Goal: Task Accomplishment & Management: Manage account settings

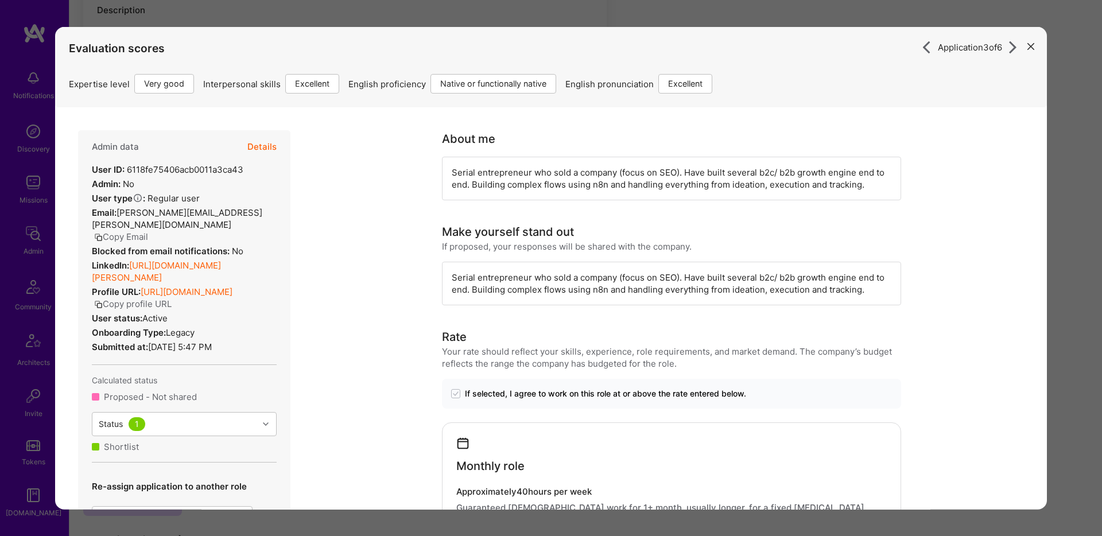
scroll to position [361, 0]
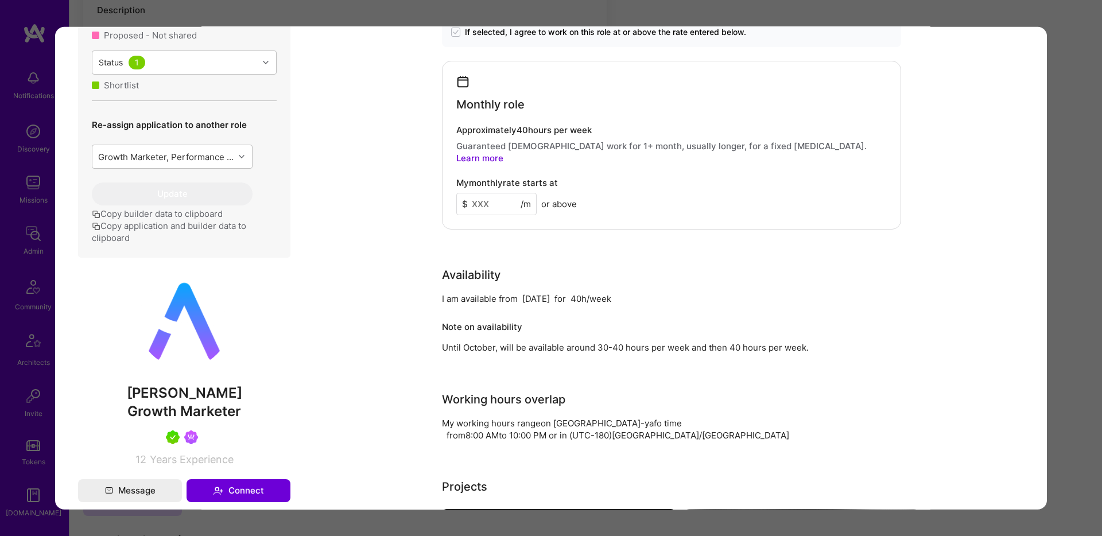
click at [277, 8] on div "Application 3 of 6 Evaluation scores Expertise level Very good Interpersonal sk…" at bounding box center [551, 268] width 1102 height 536
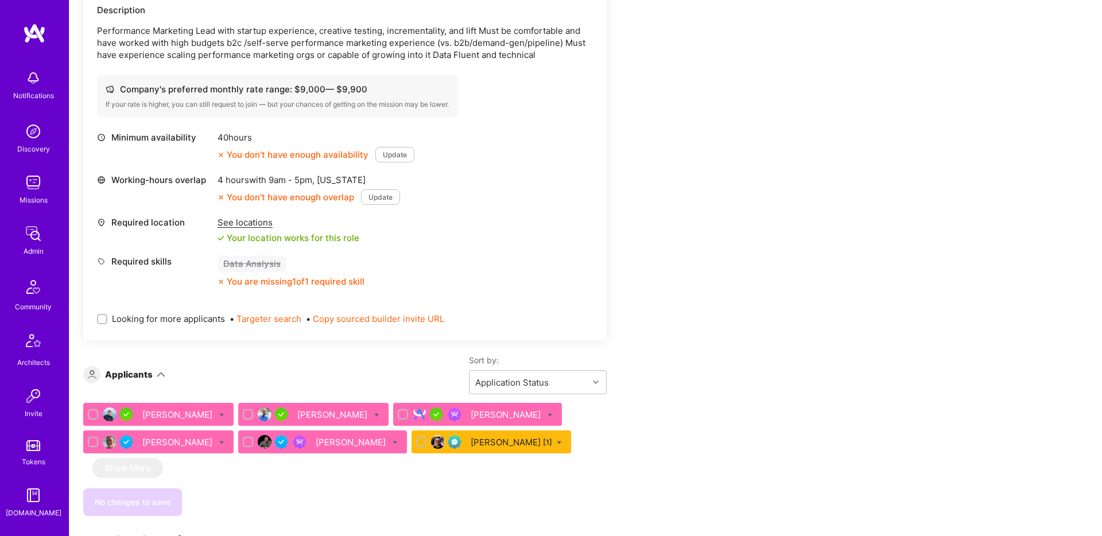
scroll to position [196, 0]
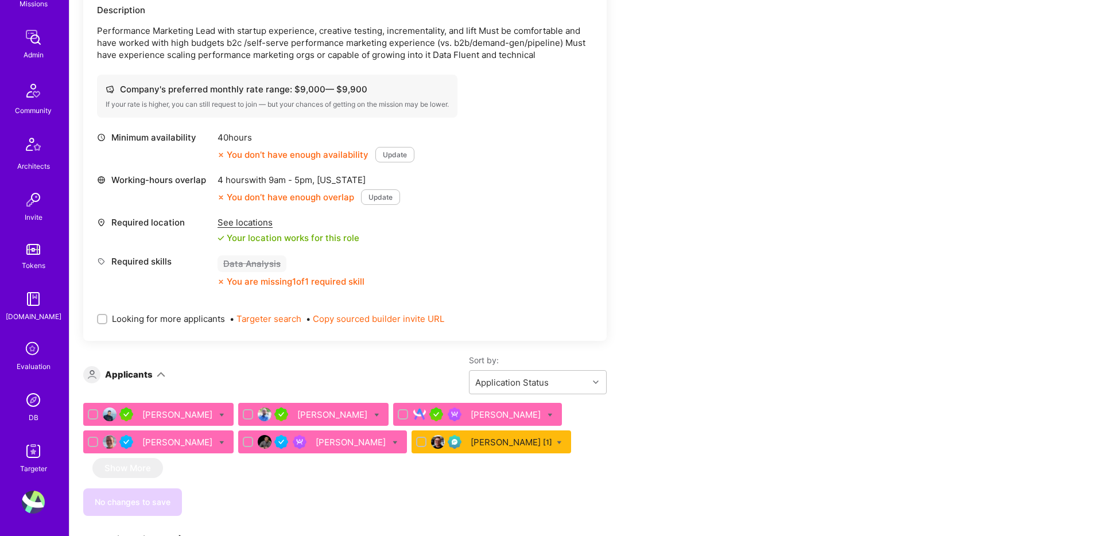
click at [26, 496] on img at bounding box center [33, 502] width 23 height 23
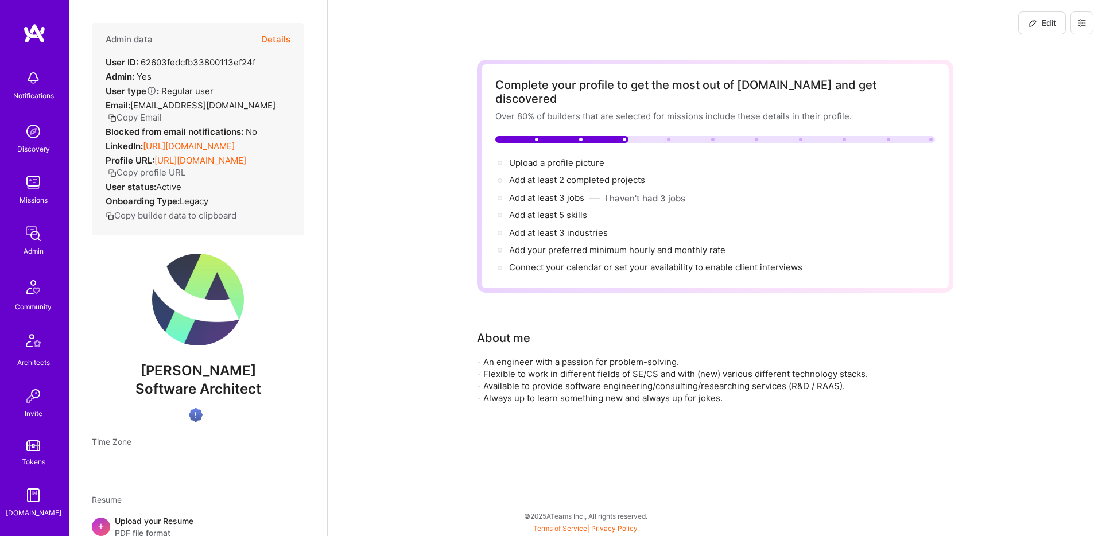
click at [1075, 23] on button at bounding box center [1081, 22] width 23 height 23
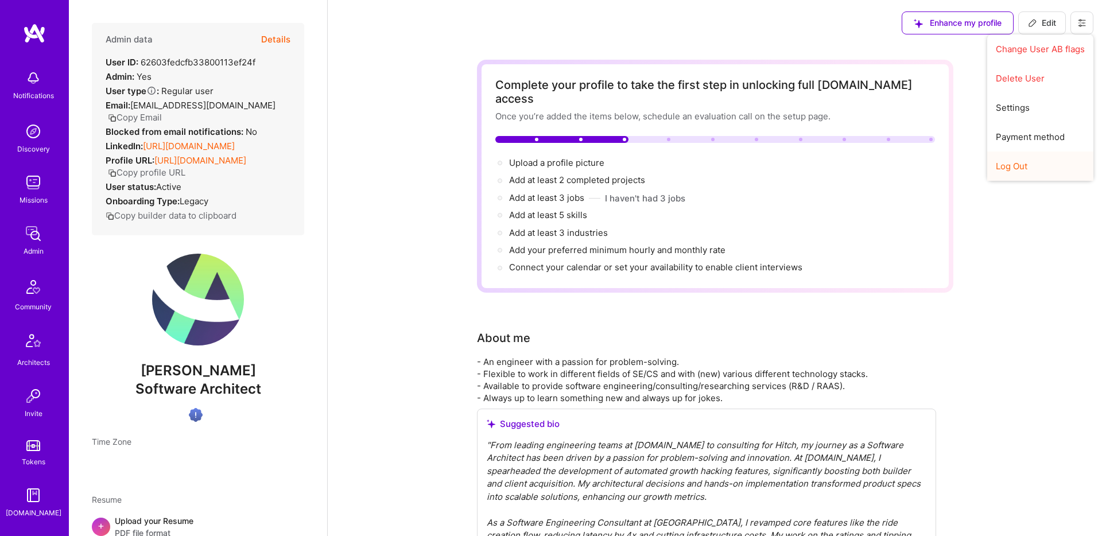
click at [1016, 156] on button "Log Out" at bounding box center [1040, 165] width 106 height 29
